Goal: Task Accomplishment & Management: Manage account settings

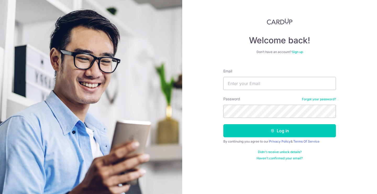
type input "[EMAIL_ADDRESS][DOMAIN_NAME]"
click at [223, 124] on button "Log in" at bounding box center [279, 130] width 113 height 13
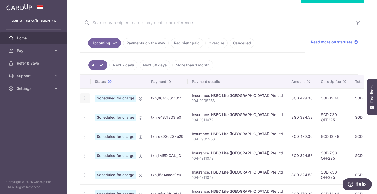
click at [86, 97] on icon "button" at bounding box center [85, 98] width 6 height 6
click at [108, 110] on span "Update payment" at bounding box center [113, 112] width 36 height 6
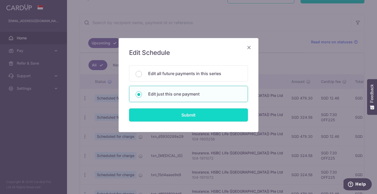
click at [182, 117] on input "Submit" at bounding box center [188, 114] width 119 height 13
radio input "true"
type input "479.30"
type input "[DATE]"
type input "104-1905256"
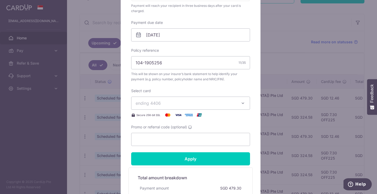
scroll to position [175, 0]
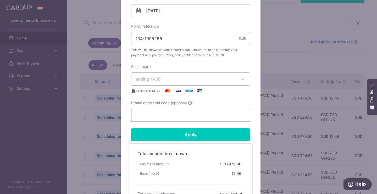
click at [170, 116] on input "Promo or referral code (optional)" at bounding box center [190, 114] width 119 height 13
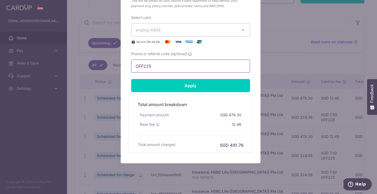
scroll to position [231, 0]
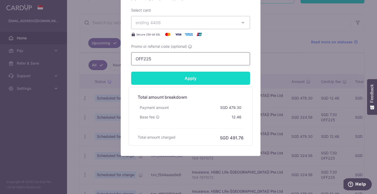
type input "OFF225"
click at [196, 81] on input "Apply" at bounding box center [190, 78] width 119 height 13
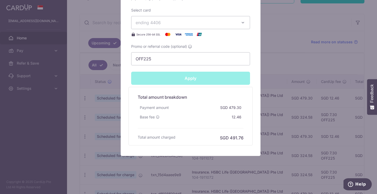
type input "Successfully Applied"
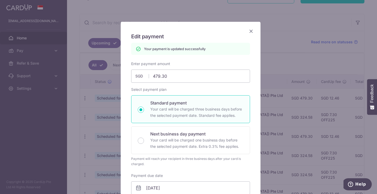
scroll to position [0, 0]
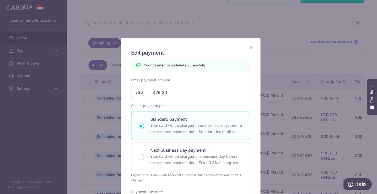
click at [250, 47] on icon "Close" at bounding box center [251, 47] width 6 height 7
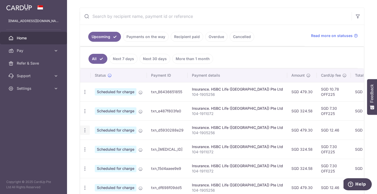
click at [85, 130] on icon "button" at bounding box center [85, 130] width 6 height 6
click at [104, 142] on span "Update payment" at bounding box center [113, 144] width 36 height 6
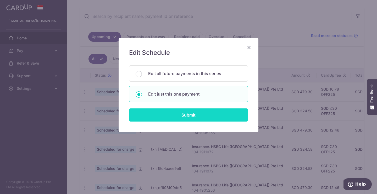
click at [171, 111] on input "Submit" at bounding box center [188, 114] width 119 height 13
radio input "true"
type input "479.30"
type input "[DATE]"
type input "104-1905256"
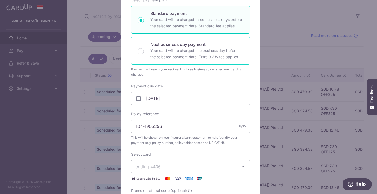
scroll to position [175, 0]
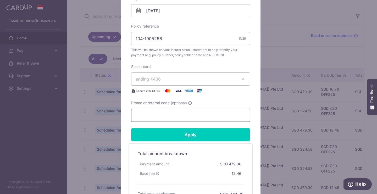
click at [163, 118] on input "Promo or referral code (optional)" at bounding box center [190, 114] width 119 height 13
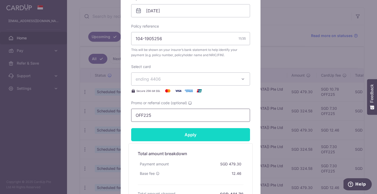
type input "OFF225"
click at [185, 135] on input "Apply" at bounding box center [190, 134] width 119 height 13
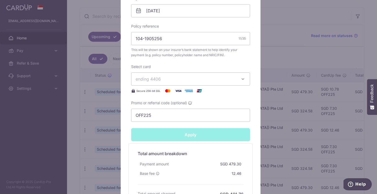
type input "Successfully Applied"
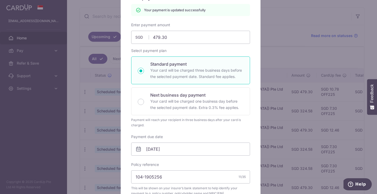
scroll to position [18, 0]
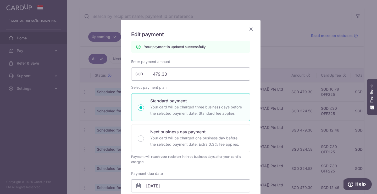
click at [248, 30] on icon "Close" at bounding box center [251, 29] width 6 height 7
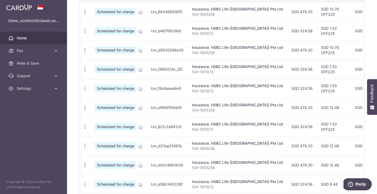
scroll to position [175, 0]
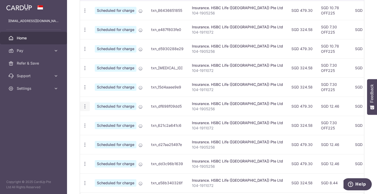
click at [84, 107] on icon "button" at bounding box center [85, 106] width 6 height 6
click at [105, 120] on span "Update payment" at bounding box center [113, 120] width 36 height 6
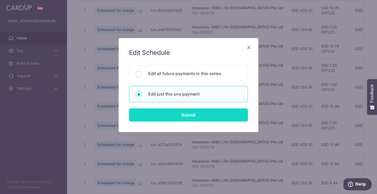
click at [157, 113] on input "Submit" at bounding box center [188, 114] width 119 height 13
radio input "true"
type input "479.30"
type input "23/12/2025"
type input "104-1905256"
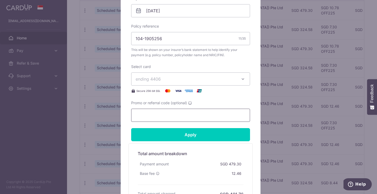
click at [182, 115] on input "Promo or referral code (optional)" at bounding box center [190, 114] width 119 height 13
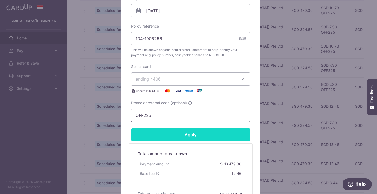
type input "OFF225"
click at [198, 135] on input "Apply" at bounding box center [190, 134] width 119 height 13
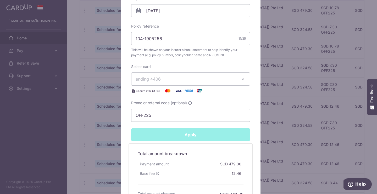
type input "Successfully Applied"
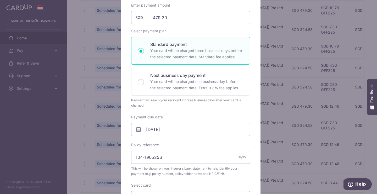
scroll to position [0, 0]
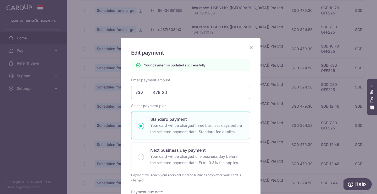
click at [248, 48] on icon "Close" at bounding box center [251, 47] width 6 height 7
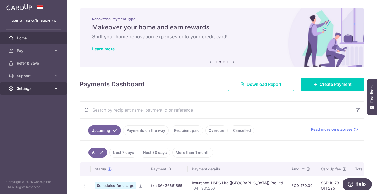
click at [44, 89] on span "Settings" at bounding box center [34, 88] width 35 height 5
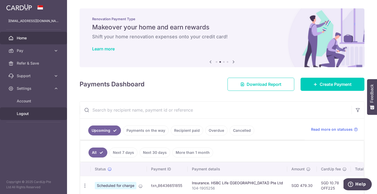
click at [29, 114] on span "Logout" at bounding box center [34, 113] width 35 height 5
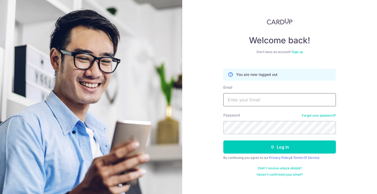
click at [239, 101] on input "Email" at bounding box center [279, 99] width 113 height 13
type input "[EMAIL_ADDRESS][DOMAIN_NAME]"
click at [223, 140] on button "Log in" at bounding box center [279, 146] width 113 height 13
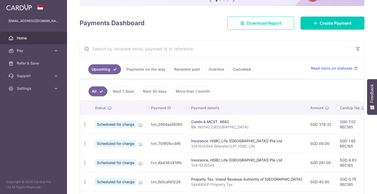
scroll to position [87, 0]
